Goal: Information Seeking & Learning: Learn about a topic

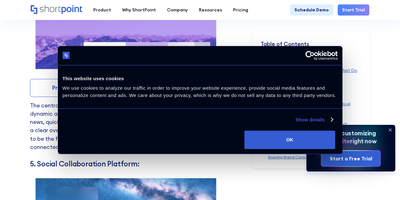
scroll to position [3413, 0]
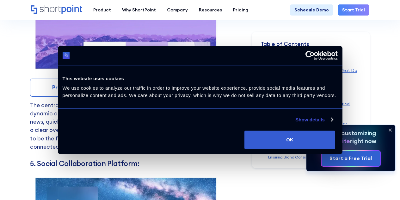
click at [178, 83] on link "Test in Live Demo" at bounding box center [174, 87] width 93 height 18
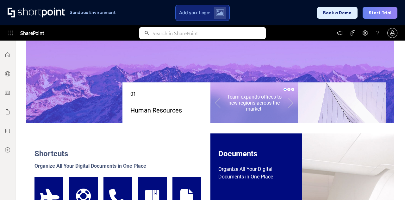
scroll to position [153, 0]
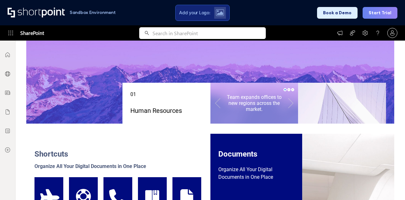
click at [287, 90] on div at bounding box center [288, 89] width 3 height 3
click at [285, 90] on link at bounding box center [291, 103] width 14 height 28
click at [291, 91] on div at bounding box center [292, 92] width 3 height 3
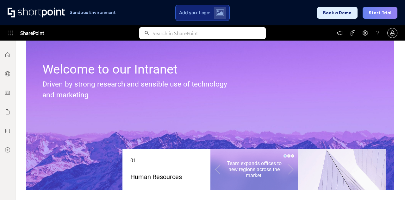
scroll to position [0, 0]
